Goal: Information Seeking & Learning: Check status

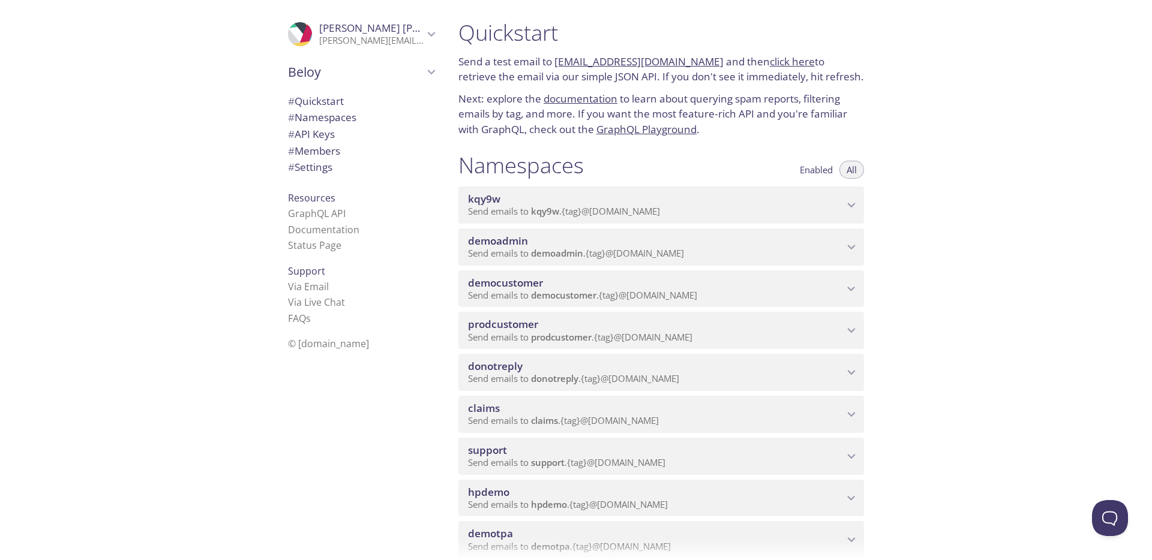
click at [584, 281] on span "democustomer" at bounding box center [656, 283] width 376 height 13
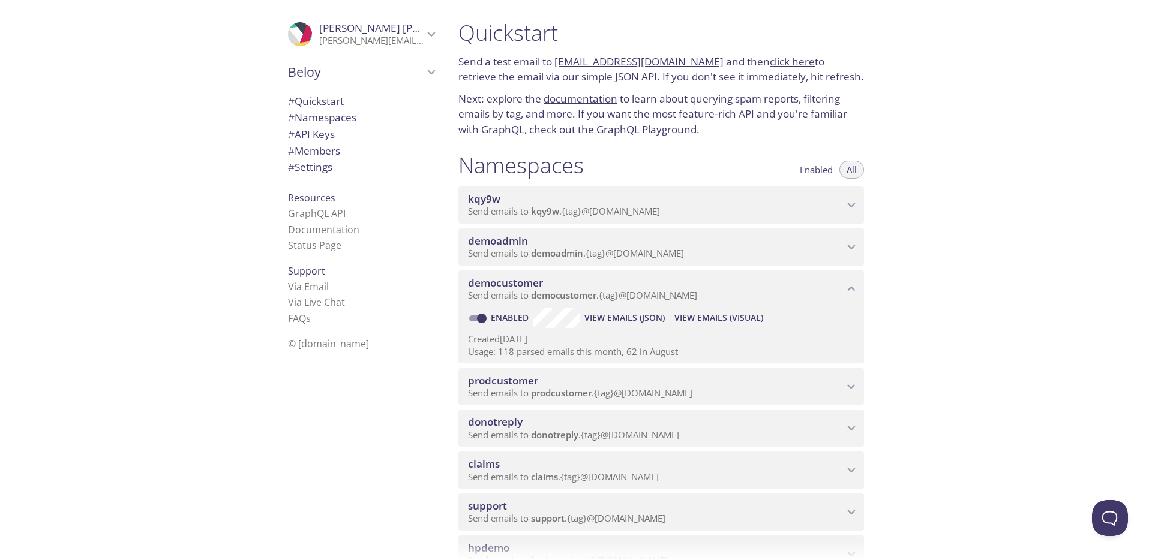
click at [739, 325] on button "View Emails (Visual)" at bounding box center [719, 317] width 98 height 19
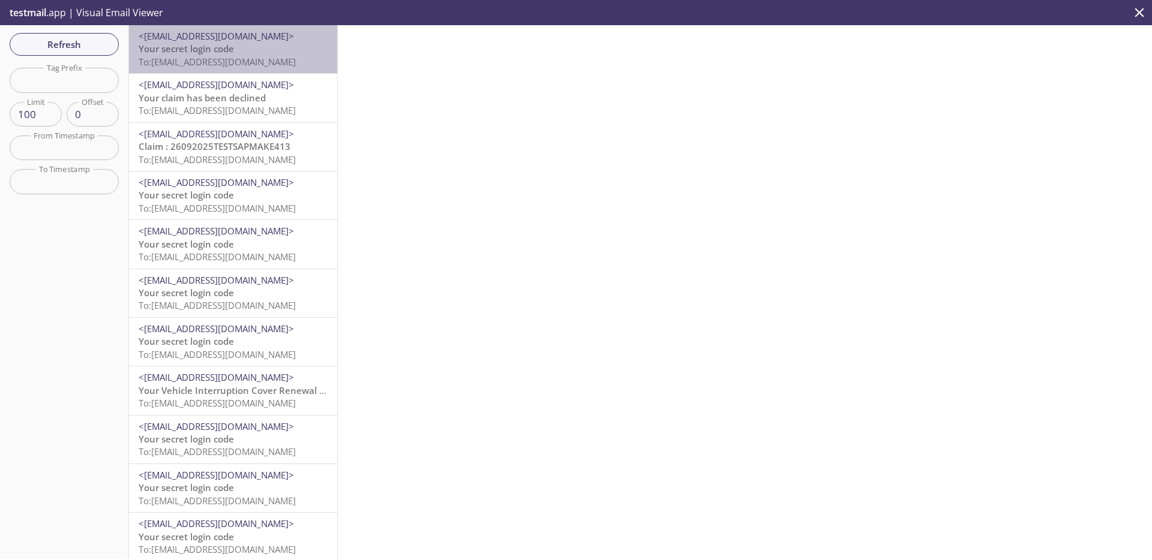
click at [196, 47] on span "Your secret login code" at bounding box center [186, 49] width 95 height 12
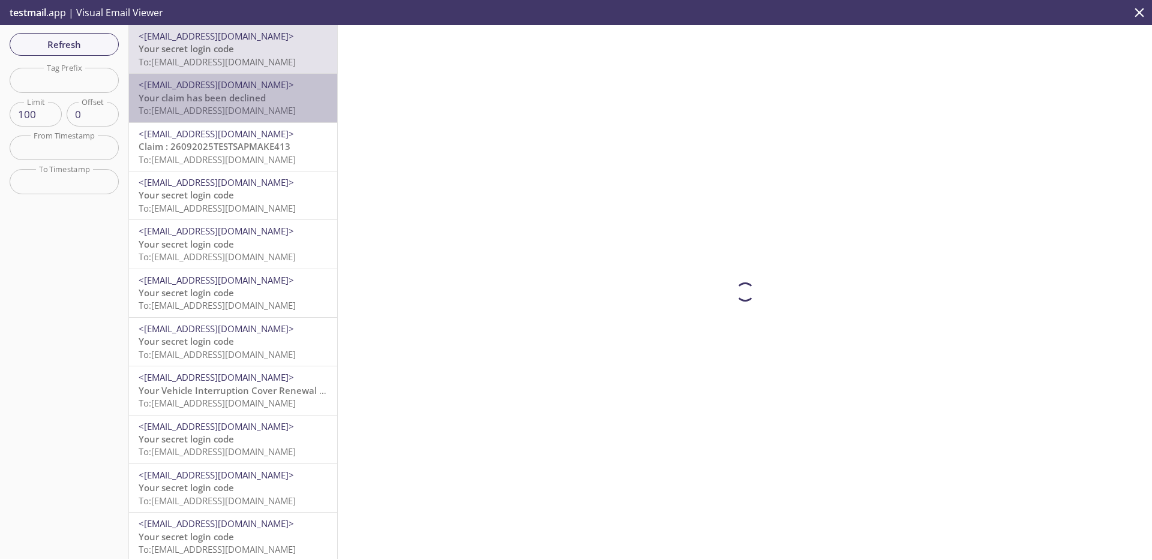
click at [224, 109] on span "To: [EMAIL_ADDRESS][DOMAIN_NAME]" at bounding box center [217, 110] width 157 height 12
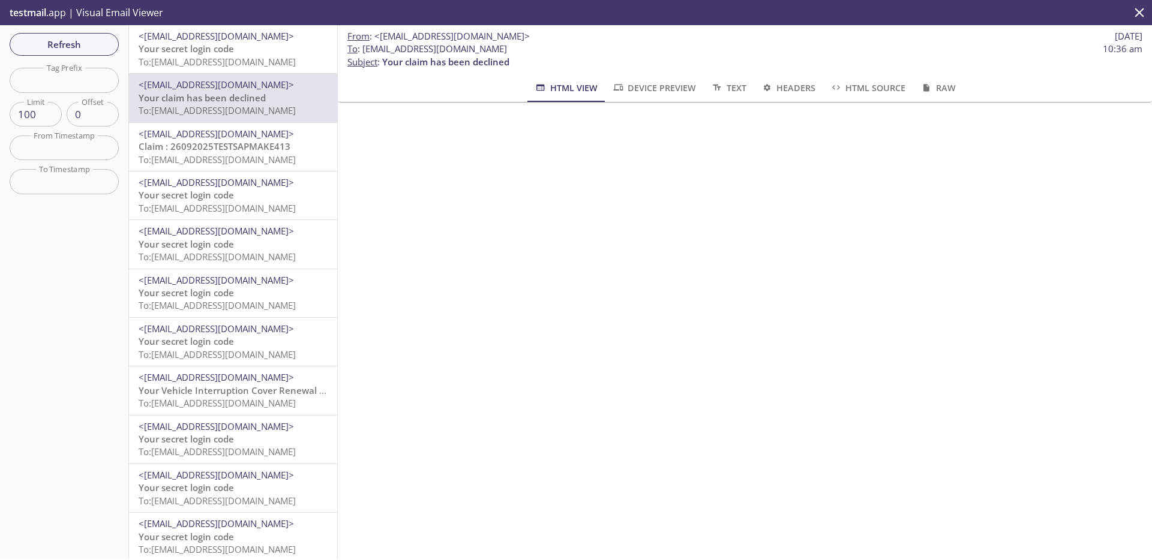
drag, startPoint x: 365, startPoint y: 49, endPoint x: 689, endPoint y: 49, distance: 324.0
click at [689, 49] on span "To : [EMAIL_ADDRESS][DOMAIN_NAME] 10:36 am" at bounding box center [744, 49] width 795 height 13
copy span "[EMAIL_ADDRESS][DOMAIN_NAME]"
click at [230, 43] on span "Your secret login code" at bounding box center [186, 49] width 95 height 12
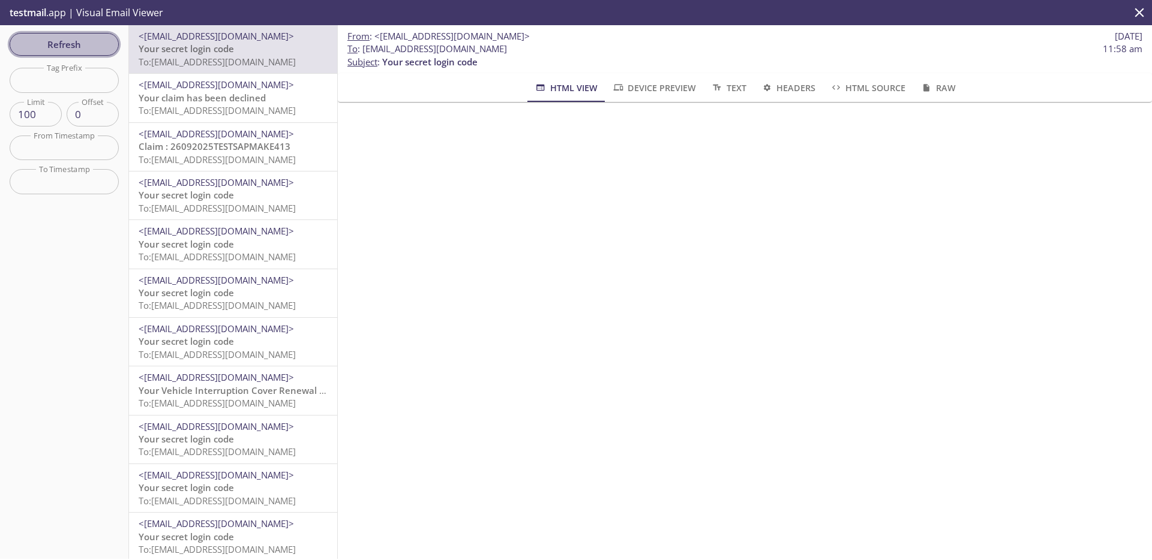
click at [76, 46] on span "Refresh" at bounding box center [64, 45] width 90 height 16
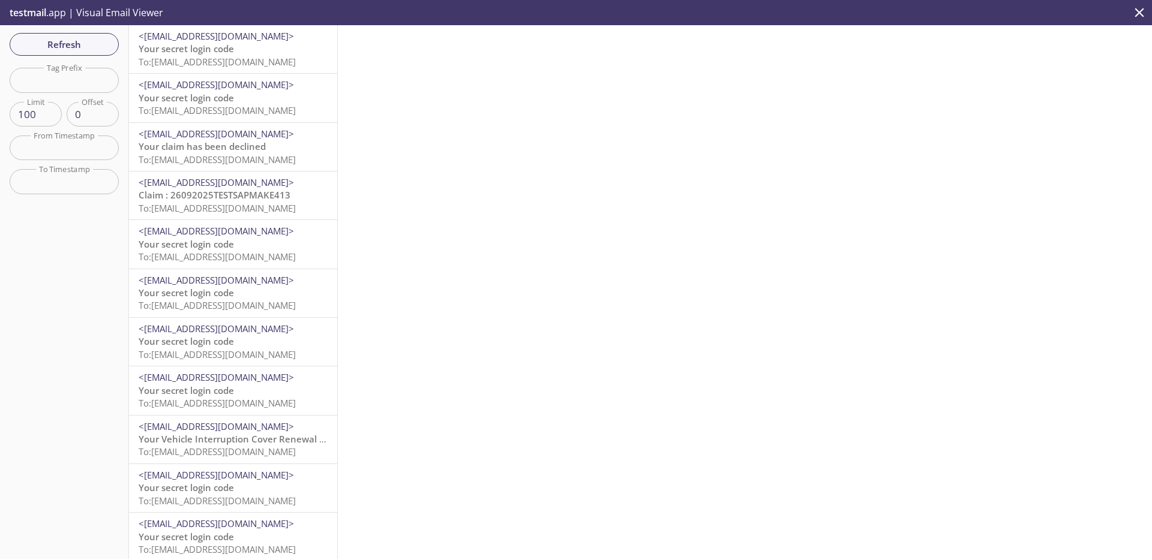
click at [263, 56] on span "To: [EMAIL_ADDRESS][DOMAIN_NAME]" at bounding box center [217, 62] width 157 height 12
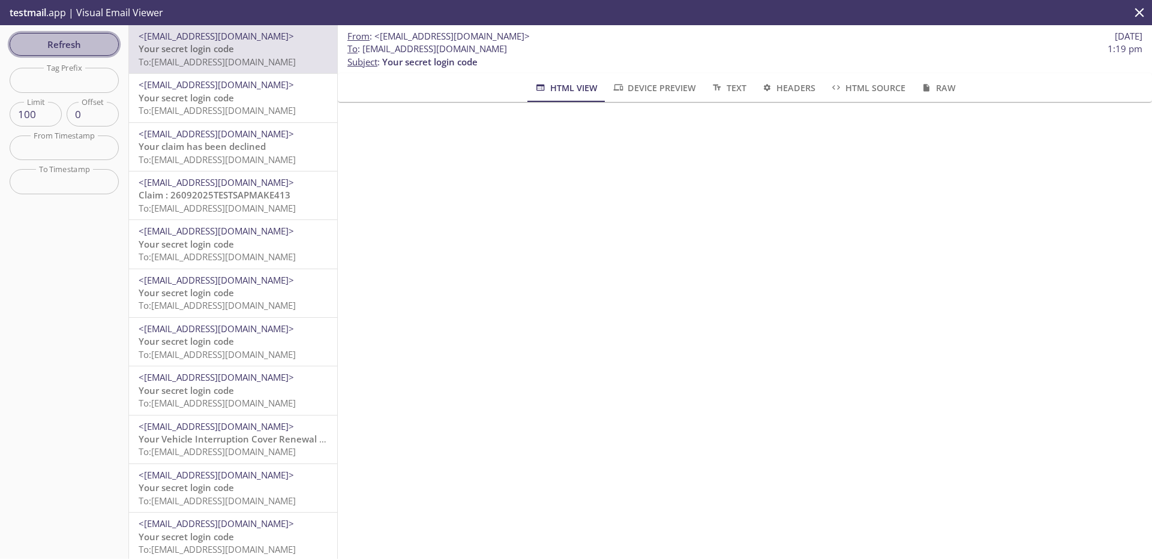
click at [92, 40] on span "Refresh" at bounding box center [64, 45] width 90 height 16
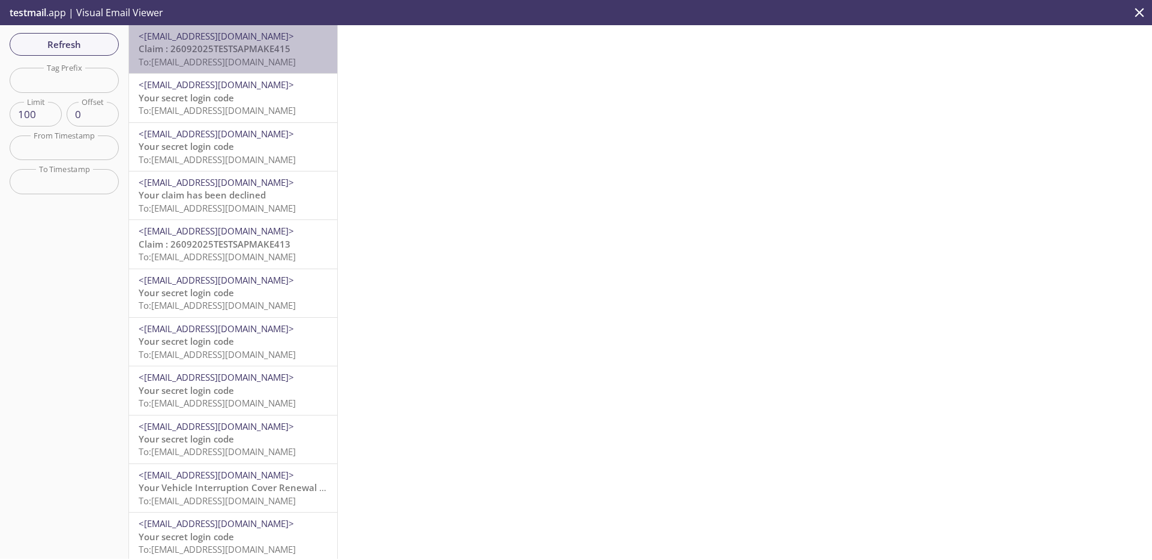
click at [251, 70] on div "<[EMAIL_ADDRESS][DOMAIN_NAME]> Claim : 26092025TESTSAPMAKE415 To: [EMAIL_ADDRES…" at bounding box center [233, 49] width 208 height 48
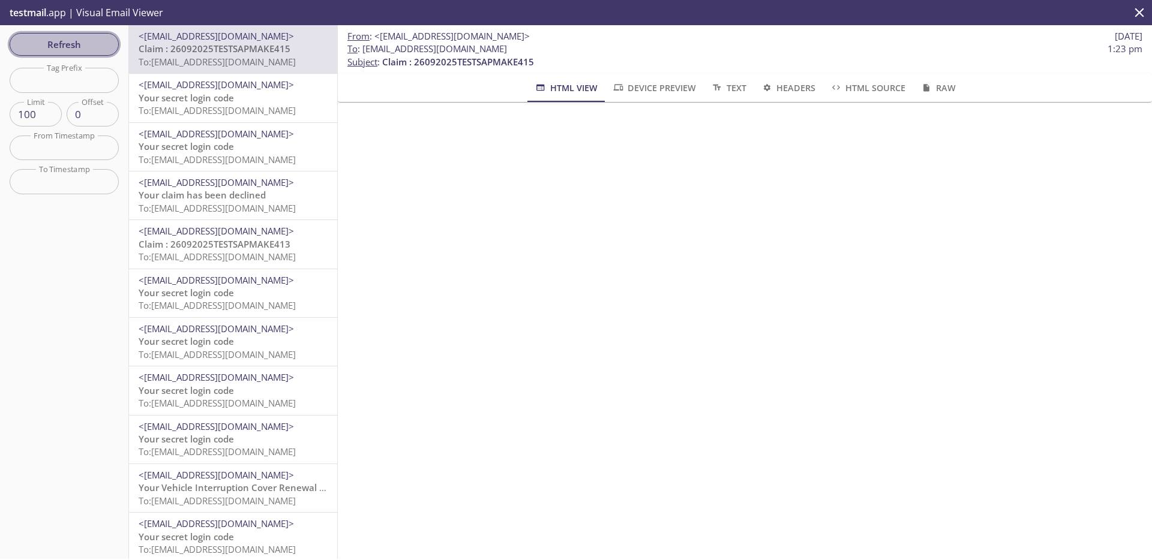
click at [91, 38] on span "Refresh" at bounding box center [64, 45] width 90 height 16
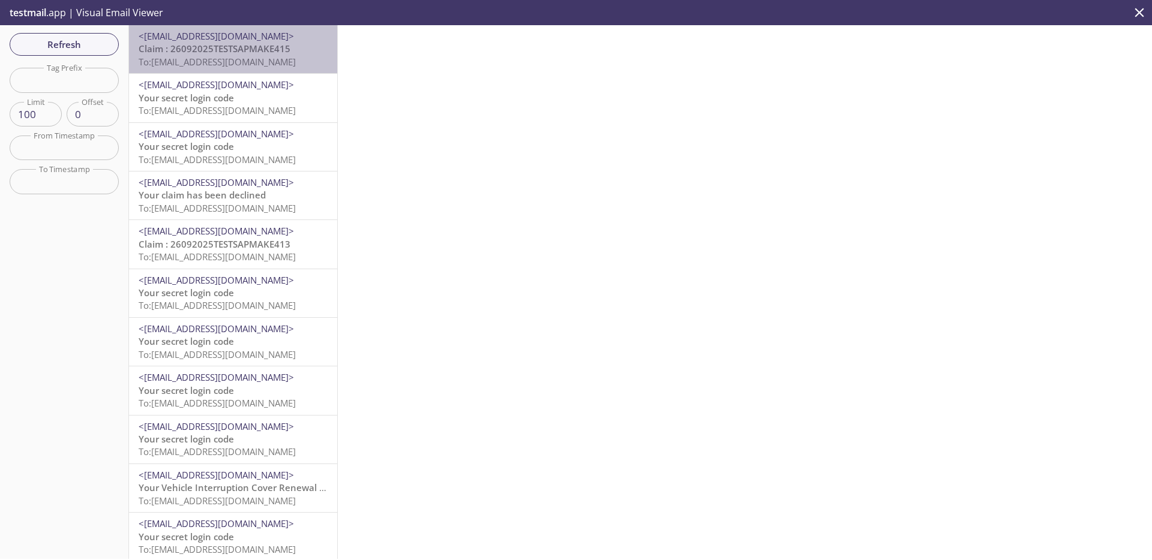
click at [259, 73] on div "<[EMAIL_ADDRESS][DOMAIN_NAME]> Claim : 26092025TESTSAPMAKE415 To: [EMAIL_ADDRES…" at bounding box center [233, 49] width 208 height 48
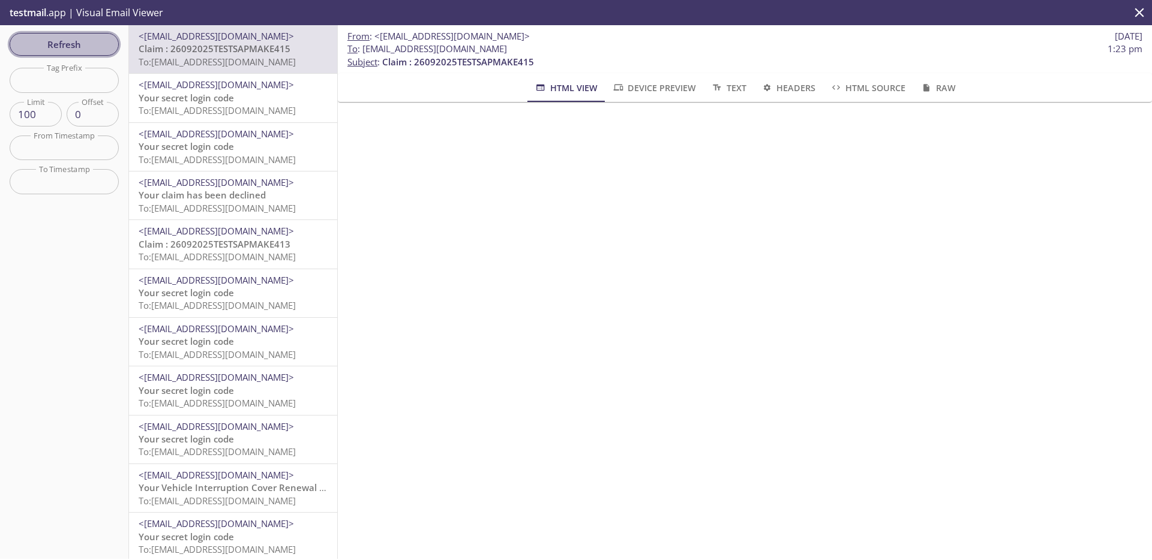
click at [100, 38] on span "Refresh" at bounding box center [64, 45] width 90 height 16
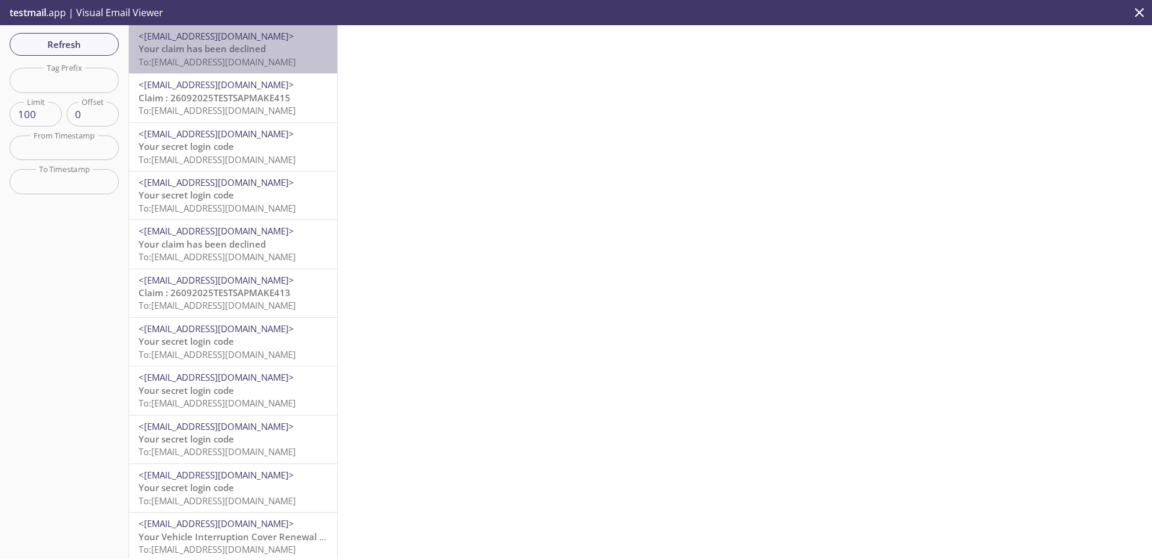
click at [207, 66] on span "To: [EMAIL_ADDRESS][DOMAIN_NAME]" at bounding box center [217, 62] width 157 height 12
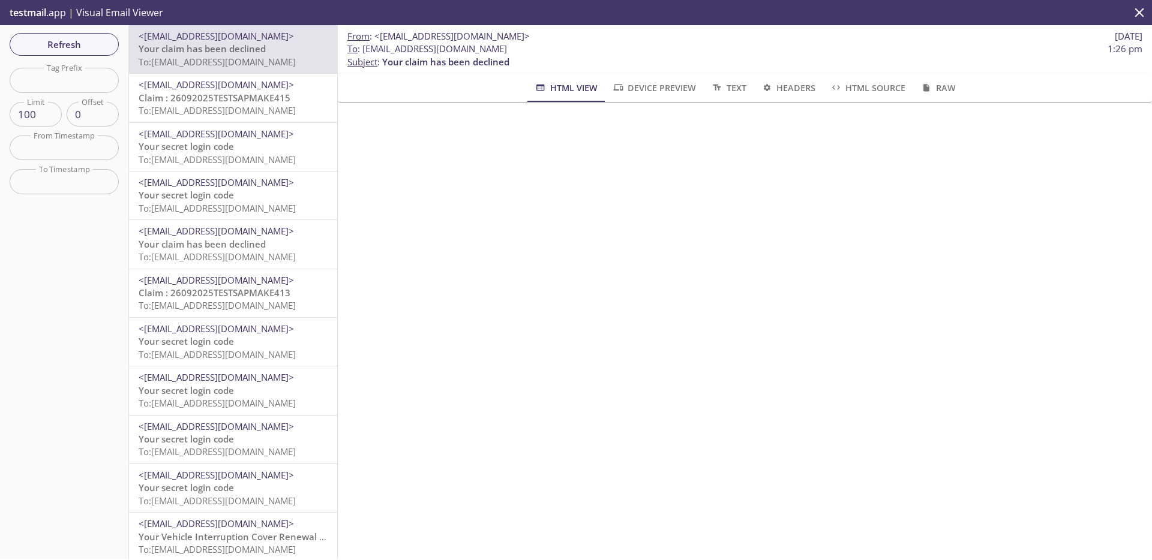
scroll to position [374, 0]
click at [88, 40] on span "Refresh" at bounding box center [64, 45] width 90 height 16
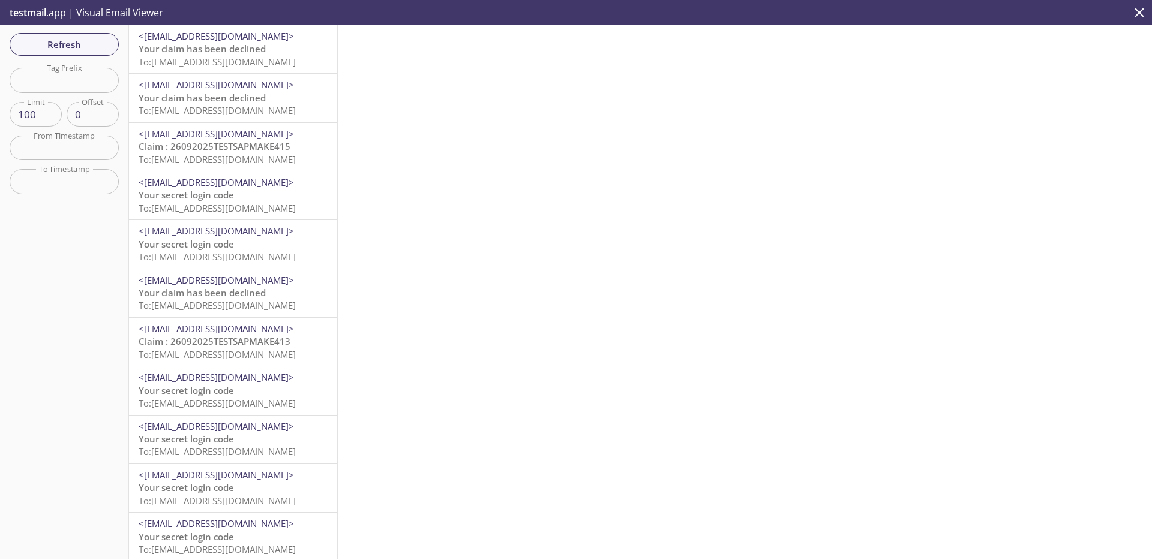
click at [209, 60] on span "To: [EMAIL_ADDRESS][DOMAIN_NAME]" at bounding box center [217, 62] width 157 height 12
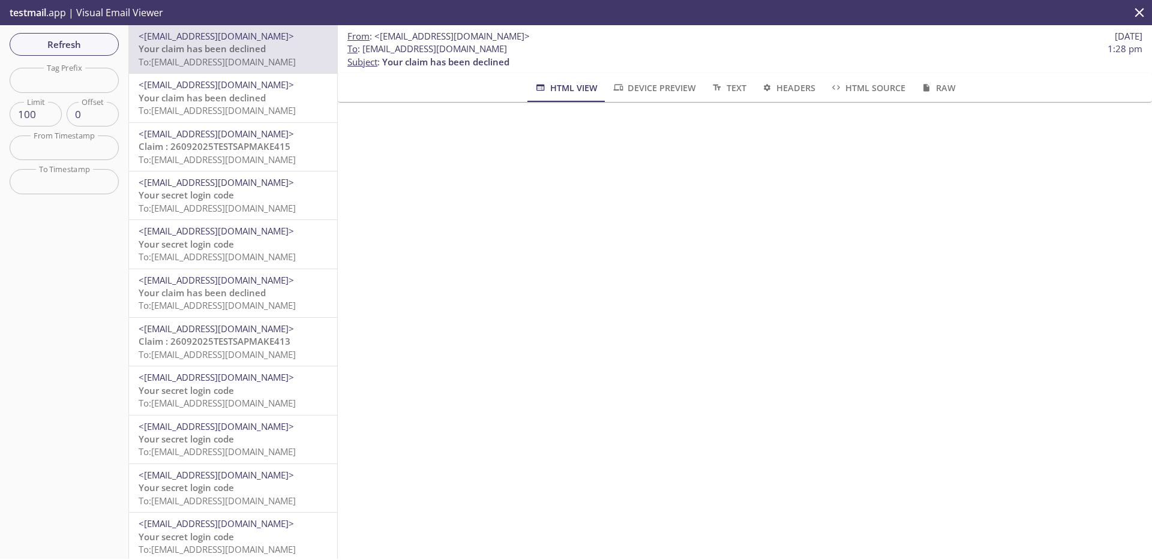
scroll to position [467, 0]
